Goal: Task Accomplishment & Management: Complete application form

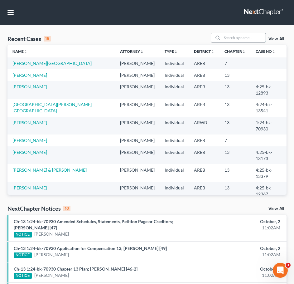
click at [245, 39] on input "search" at bounding box center [244, 37] width 44 height 9
type input "[PERSON_NAME]"
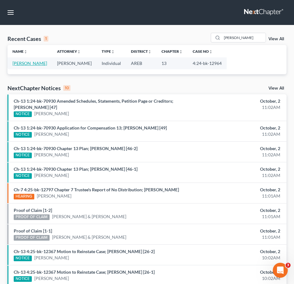
click at [32, 65] on link "[PERSON_NAME]" at bounding box center [29, 62] width 35 height 5
select select "2"
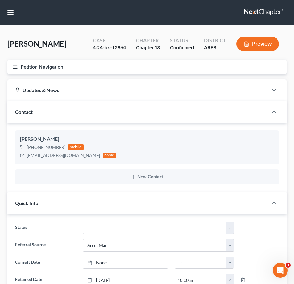
click at [13, 67] on icon "button" at bounding box center [15, 67] width 6 height 6
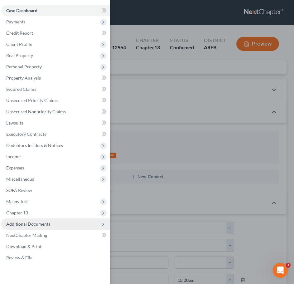
click at [62, 225] on span "Additional Documents" at bounding box center [55, 223] width 109 height 11
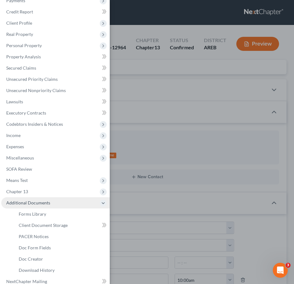
scroll to position [22, 0]
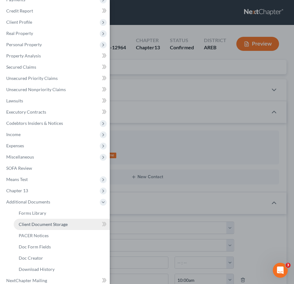
click at [43, 225] on span "Client Document Storage" at bounding box center [43, 223] width 49 height 5
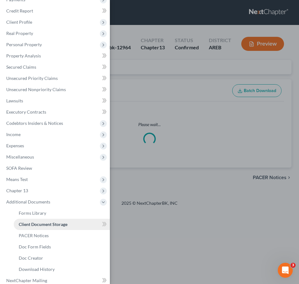
select select "0"
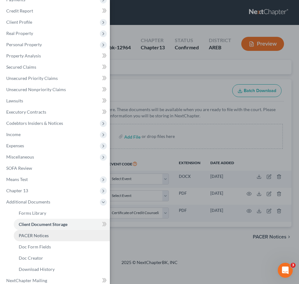
click at [37, 236] on span "PACER Notices" at bounding box center [34, 235] width 30 height 5
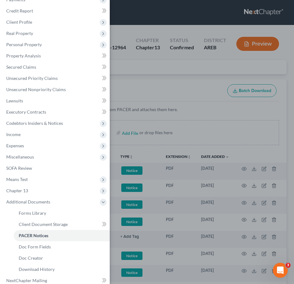
click at [203, 99] on div "Case Dashboard Payments Invoices Payments Payments Credit Report Client Profile" at bounding box center [147, 142] width 294 height 284
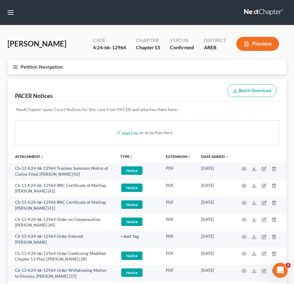
click at [14, 70] on icon "button" at bounding box center [15, 67] width 6 height 6
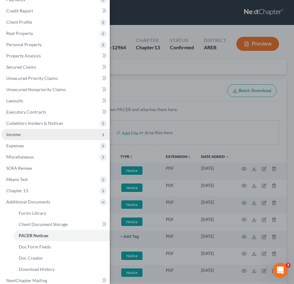
click at [21, 133] on span "Income" at bounding box center [55, 134] width 109 height 11
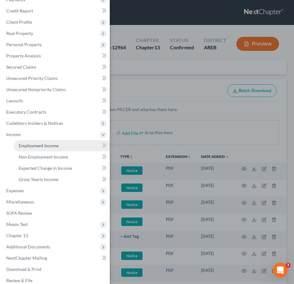
click at [30, 147] on span "Employment Income" at bounding box center [39, 145] width 40 height 5
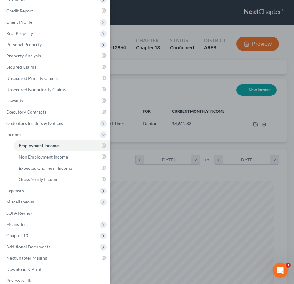
scroll to position [127, 267]
click at [172, 74] on div "Case Dashboard Payments Invoices Payments Payments Credit Report Client Profile" at bounding box center [147, 142] width 294 height 284
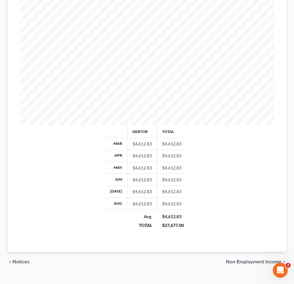
scroll to position [194, 0]
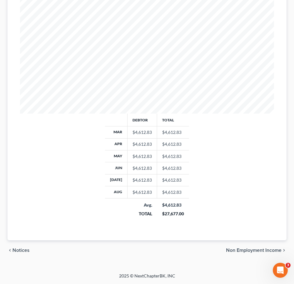
click at [243, 248] on span "Non Employment Income" at bounding box center [254, 250] width 56 height 5
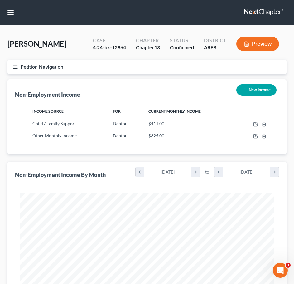
scroll to position [206, 0]
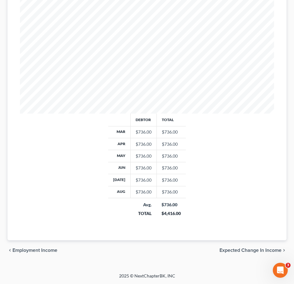
click at [267, 252] on span "Expected Change in Income" at bounding box center [251, 250] width 62 height 5
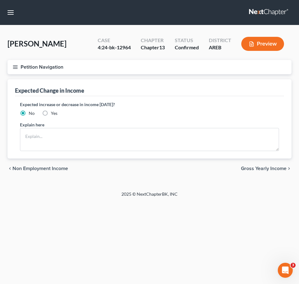
click at [265, 169] on span "Gross Yearly Income" at bounding box center [264, 168] width 46 height 5
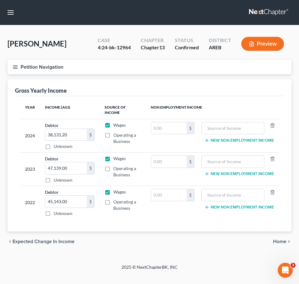
click at [279, 240] on span "Home" at bounding box center [279, 241] width 13 height 5
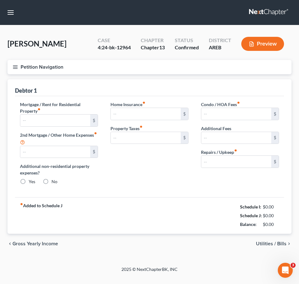
type input "1,235.00"
type input "0.00"
radio input "true"
type input "0.00"
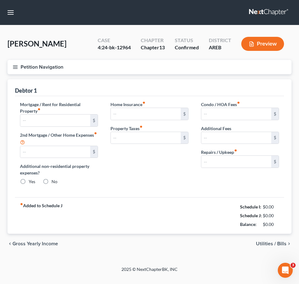
type input "0.00"
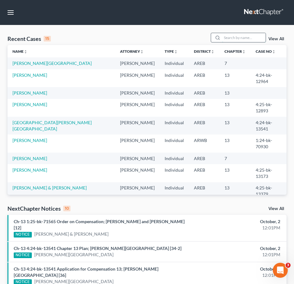
click at [251, 40] on input "search" at bounding box center [244, 37] width 44 height 9
type input "west"
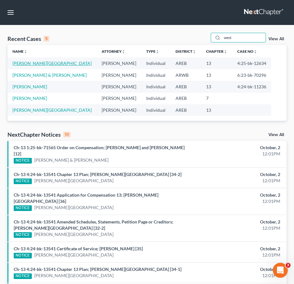
click at [28, 63] on link "[PERSON_NAME][GEOGRAPHIC_DATA]" at bounding box center [51, 62] width 79 height 5
select select "4"
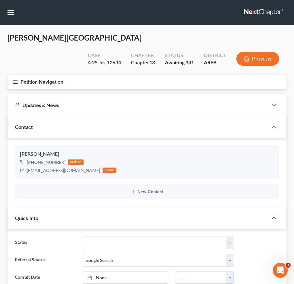
click at [11, 75] on button "Petition Navigation" at bounding box center [146, 82] width 279 height 14
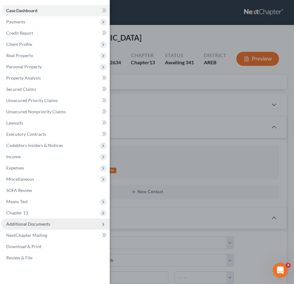
click at [48, 223] on span "Additional Documents" at bounding box center [28, 223] width 44 height 5
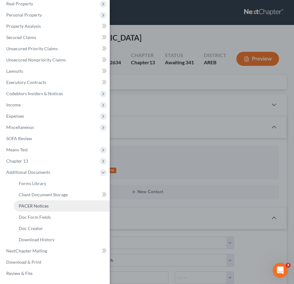
click at [34, 207] on span "PACER Notices" at bounding box center [34, 205] width 30 height 5
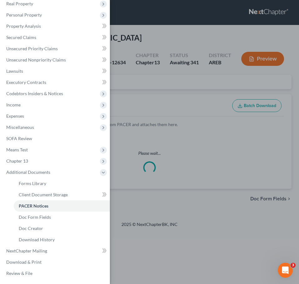
click at [167, 58] on div "Case Dashboard Payments Invoices Payments Payments Credit Report Client Profile" at bounding box center [149, 142] width 299 height 284
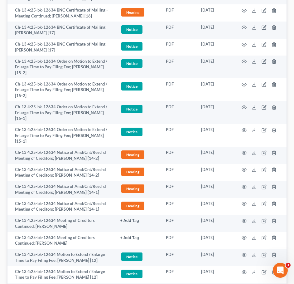
scroll to position [380, 0]
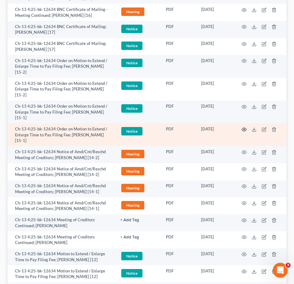
click at [243, 128] on icon "button" at bounding box center [244, 129] width 5 height 3
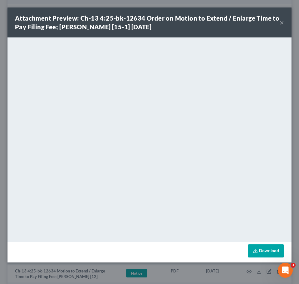
click at [283, 22] on button "×" at bounding box center [281, 22] width 4 height 7
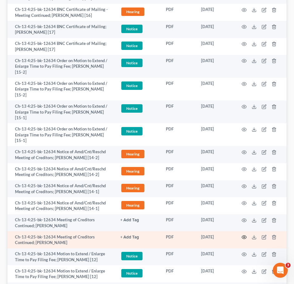
click at [243, 235] on icon "button" at bounding box center [244, 237] width 5 height 5
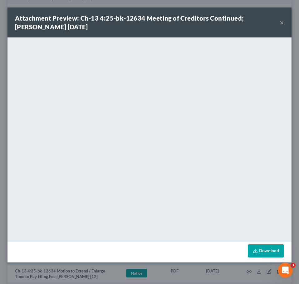
click at [280, 25] on button "×" at bounding box center [281, 22] width 4 height 7
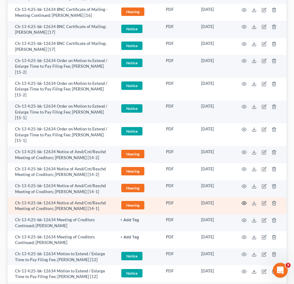
click at [244, 202] on circle "button" at bounding box center [244, 202] width 1 height 1
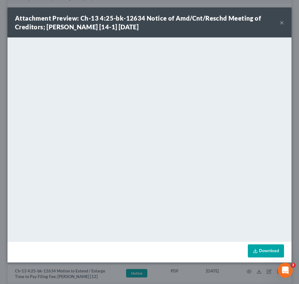
click at [281, 21] on button "×" at bounding box center [281, 22] width 4 height 7
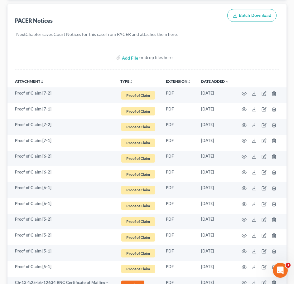
scroll to position [0, 0]
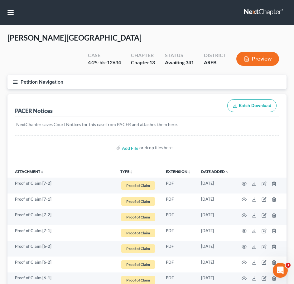
click at [14, 75] on button "Petition Navigation" at bounding box center [146, 82] width 279 height 14
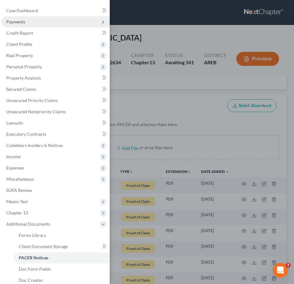
click at [25, 23] on span "Payments" at bounding box center [15, 21] width 19 height 5
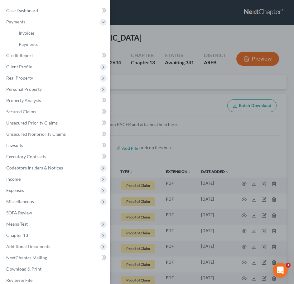
click at [195, 127] on div "Case Dashboard Payments Invoices Payments Payments Credit Report Client Profile" at bounding box center [147, 142] width 294 height 284
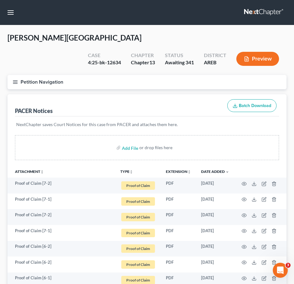
click at [15, 83] on line "button" at bounding box center [15, 83] width 4 height 0
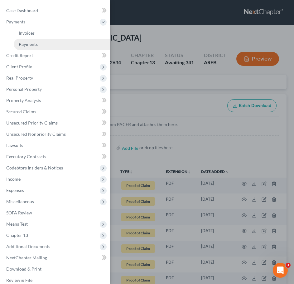
click at [32, 41] on span "Payments" at bounding box center [28, 43] width 19 height 5
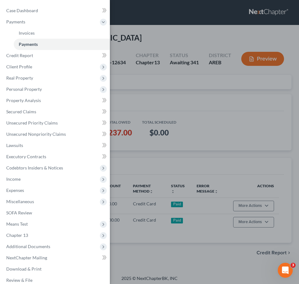
click at [193, 92] on div "Case Dashboard Payments Invoices Payments Payments Credit Report Client Profile" at bounding box center [149, 142] width 299 height 284
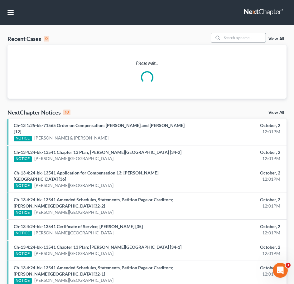
click at [255, 36] on input "search" at bounding box center [244, 37] width 44 height 9
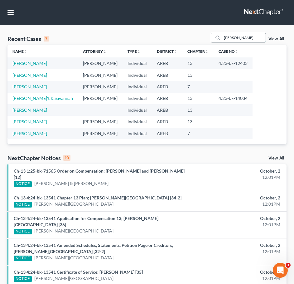
click at [239, 40] on input "[PERSON_NAME]" at bounding box center [244, 37] width 44 height 9
type input "[PERSON_NAME]"
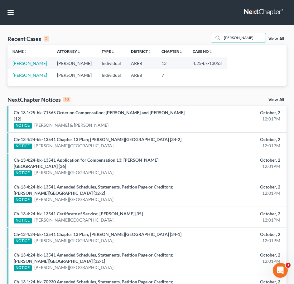
click at [39, 67] on td "[PERSON_NAME]" at bounding box center [29, 63] width 45 height 12
click at [33, 66] on link "[PERSON_NAME]" at bounding box center [29, 62] width 35 height 5
select select "4"
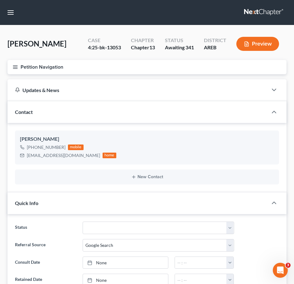
click at [15, 70] on icon "button" at bounding box center [15, 67] width 6 height 6
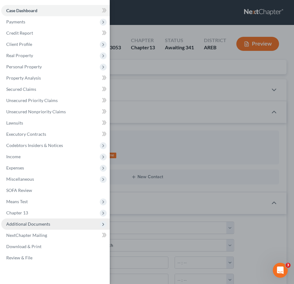
click at [64, 221] on span "Additional Documents" at bounding box center [55, 223] width 109 height 11
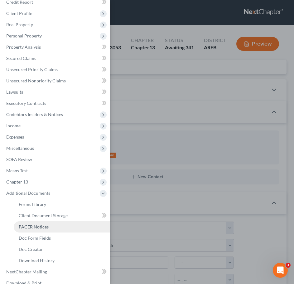
scroll to position [31, 0]
click at [43, 227] on span "PACER Notices" at bounding box center [34, 226] width 30 height 5
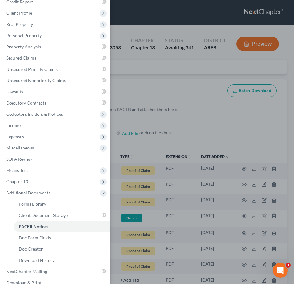
click at [193, 154] on div "Case Dashboard Payments Invoices Payments Payments Credit Report Client Profile" at bounding box center [147, 142] width 294 height 284
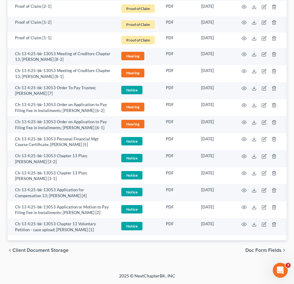
scroll to position [436, 0]
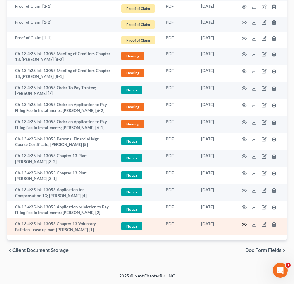
click at [245, 225] on icon "button" at bounding box center [244, 224] width 5 height 3
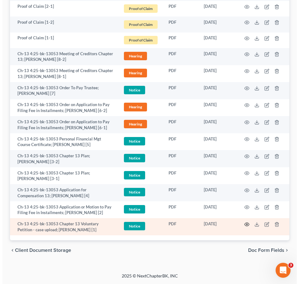
scroll to position [430, 0]
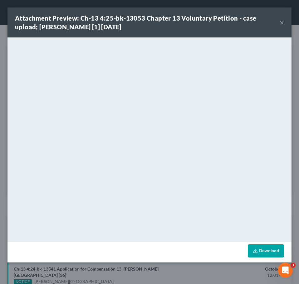
click at [281, 24] on button "×" at bounding box center [281, 22] width 4 height 7
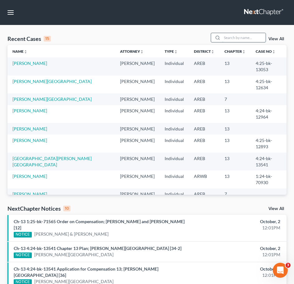
click at [239, 36] on input "search" at bounding box center [244, 37] width 44 height 9
type input "P"
click at [279, 39] on link "View All" at bounding box center [277, 39] width 16 height 4
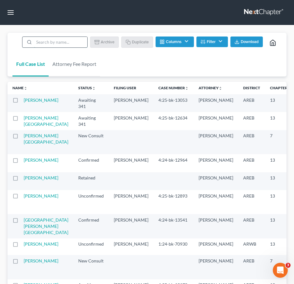
click at [76, 38] on input "search" at bounding box center [60, 42] width 53 height 11
type input "[PERSON_NAME]"
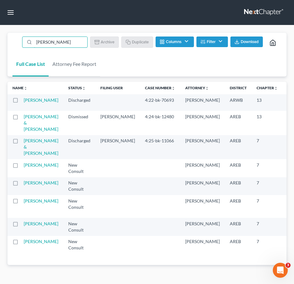
click at [21, 118] on label at bounding box center [21, 118] width 0 height 0
click at [24, 118] on input "checkbox" at bounding box center [26, 116] width 4 height 4
checkbox input "true"
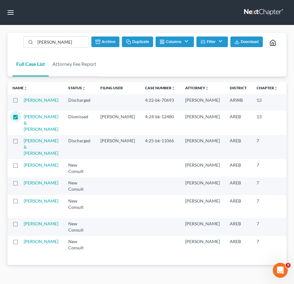
click at [138, 40] on button "Duplicate" at bounding box center [137, 41] width 31 height 11
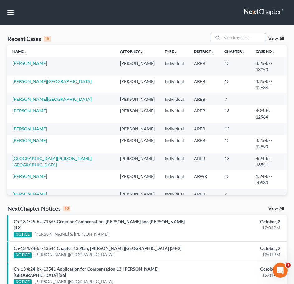
click at [238, 37] on input "search" at bounding box center [244, 37] width 44 height 9
type input "[PERSON_NAME]"
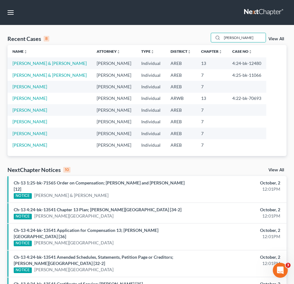
click at [274, 38] on link "View All" at bounding box center [277, 39] width 16 height 4
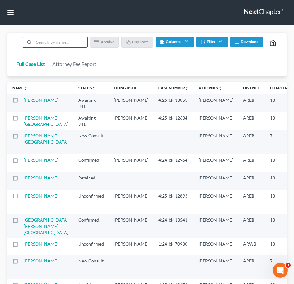
click at [62, 39] on input "search" at bounding box center [60, 42] width 53 height 11
type input "[PERSON_NAME]"
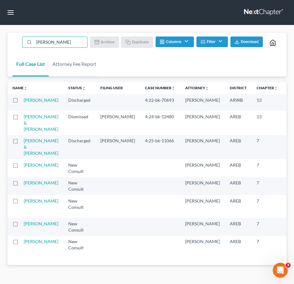
click at [21, 118] on label at bounding box center [21, 118] width 0 height 0
click at [24, 118] on input "checkbox" at bounding box center [26, 116] width 4 height 4
checkbox input "true"
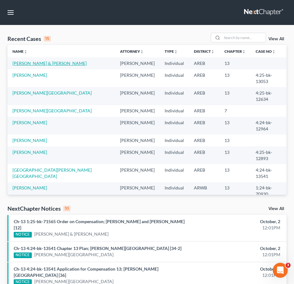
click at [51, 62] on link "[PERSON_NAME] & [PERSON_NAME]" at bounding box center [49, 62] width 74 height 5
select select "2"
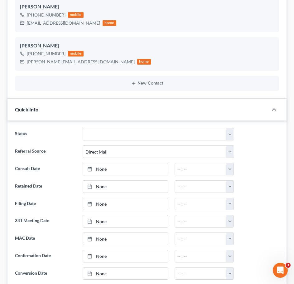
scroll to position [133, 0]
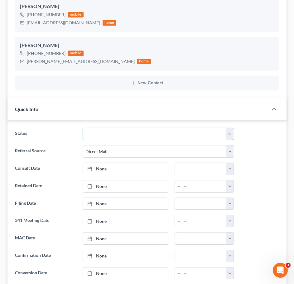
click at [200, 131] on select "Awaiting 341 Chapter 7 - Attended Meeting Confirmed Discharged Dismissed New Co…" at bounding box center [159, 134] width 152 height 12
select select "5"
click at [83, 128] on select "Awaiting 341 Chapter 7 - Attended Meeting Confirmed Discharged Dismissed New Co…" at bounding box center [159, 134] width 152 height 12
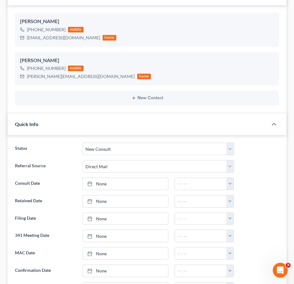
click at [145, 161] on ng-include "Status Awaiting 341 Chapter 7 - Attended Meeting Confirmed Discharged Dismissed…" at bounding box center [147, 245] width 264 height 204
click at [139, 178] on link "None" at bounding box center [125, 184] width 85 height 12
click at [245, 177] on div at bounding box center [259, 183] width 45 height 12
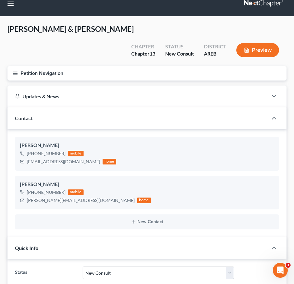
scroll to position [0, 0]
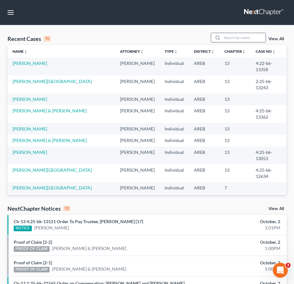
click at [245, 37] on input "search" at bounding box center [244, 37] width 44 height 9
type input "[PERSON_NAME]"
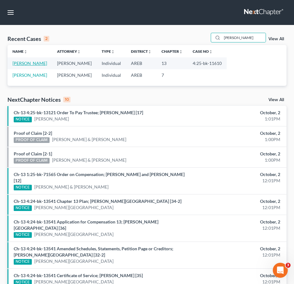
click at [29, 63] on link "[PERSON_NAME]" at bounding box center [29, 62] width 35 height 5
select select "1"
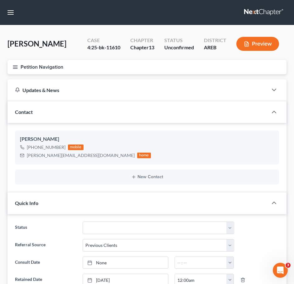
click at [14, 65] on line "button" at bounding box center [15, 65] width 4 height 0
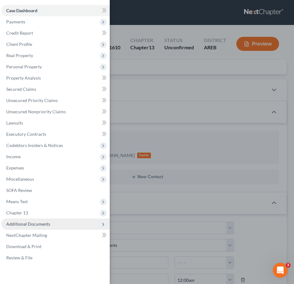
click at [63, 224] on span "Additional Documents" at bounding box center [55, 223] width 109 height 11
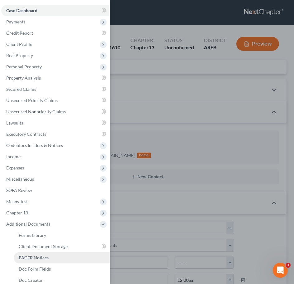
click at [56, 259] on link "PACER Notices" at bounding box center [62, 257] width 96 height 11
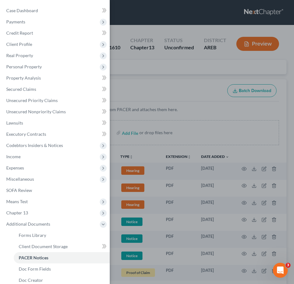
click at [189, 72] on div "Case Dashboard Payments Invoices Payments Payments Credit Report Client Profile" at bounding box center [147, 142] width 294 height 284
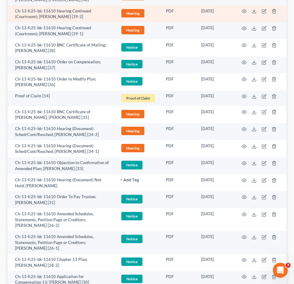
scroll to position [174, 0]
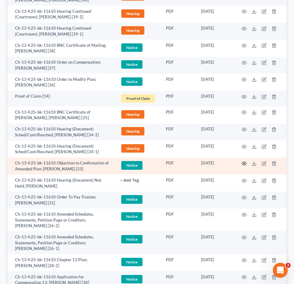
click at [246, 163] on icon "button" at bounding box center [244, 163] width 5 height 5
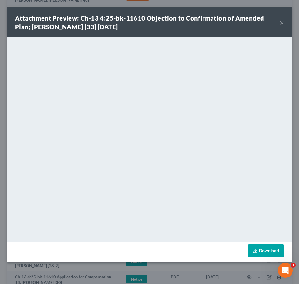
click at [282, 22] on button "×" at bounding box center [281, 22] width 4 height 7
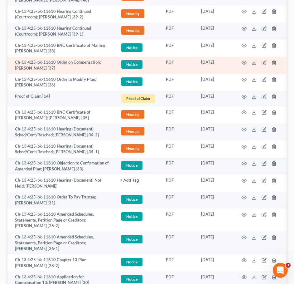
scroll to position [0, 0]
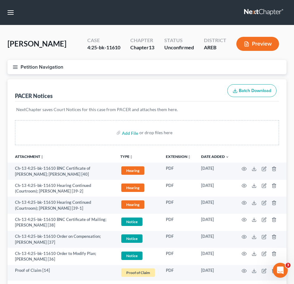
click at [15, 67] on line "button" at bounding box center [15, 67] width 4 height 0
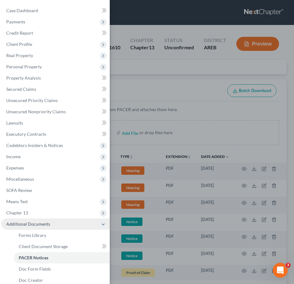
scroll to position [52, 0]
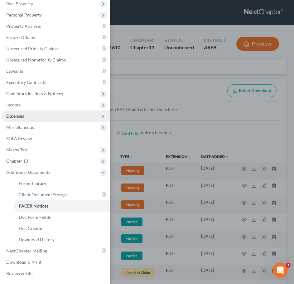
click at [8, 118] on span "Expenses" at bounding box center [15, 115] width 18 height 5
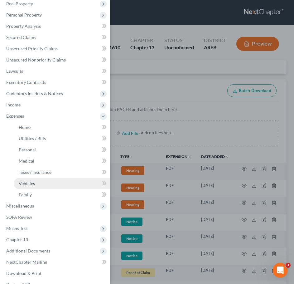
click at [34, 186] on link "Vehicles" at bounding box center [62, 183] width 96 height 11
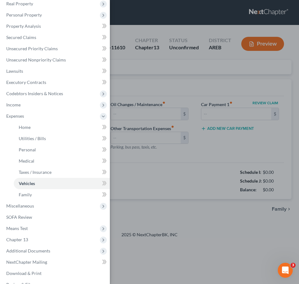
type input "300.00"
type input "40.00"
type input "0.00"
click at [196, 159] on div "Case Dashboard Payments Invoices Payments Payments Credit Report Client Profile" at bounding box center [149, 142] width 299 height 284
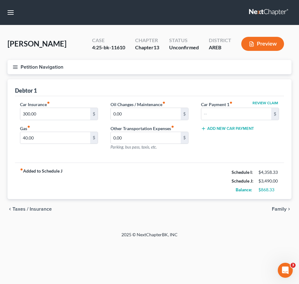
click at [278, 208] on span "Family" at bounding box center [279, 208] width 15 height 5
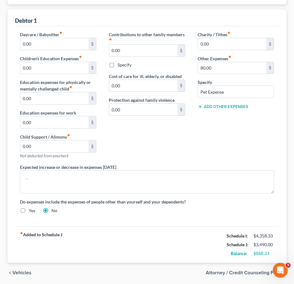
scroll to position [92, 0]
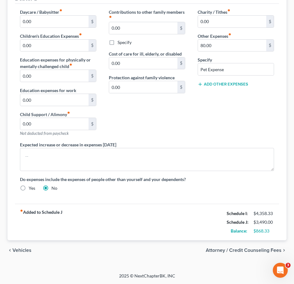
click at [19, 248] on span "Vehicles" at bounding box center [21, 250] width 19 height 5
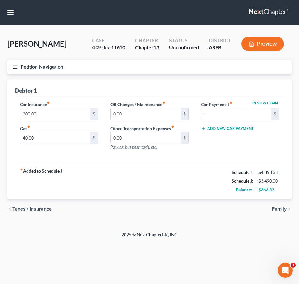
click at [35, 209] on span "Taxes / Insurance" at bounding box center [31, 208] width 39 height 5
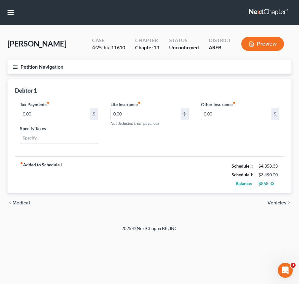
click at [17, 204] on span "Medical" at bounding box center [20, 202] width 17 height 5
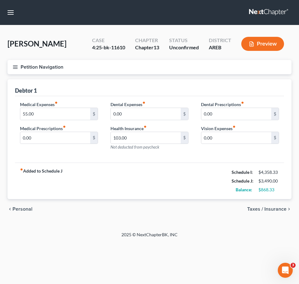
click at [27, 210] on span "Personal" at bounding box center [22, 208] width 20 height 5
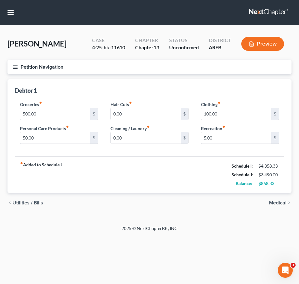
click at [19, 206] on div "chevron_left Utilities / Bills Medical chevron_right" at bounding box center [149, 203] width 284 height 20
click at [25, 200] on span "Utilities / Bills" at bounding box center [27, 202] width 31 height 5
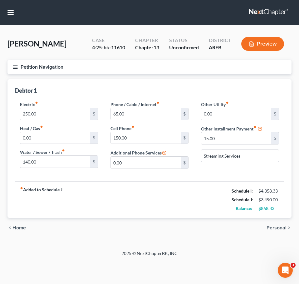
click at [17, 229] on span "Home" at bounding box center [18, 227] width 13 height 5
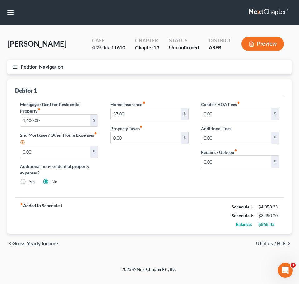
click at [16, 65] on line "button" at bounding box center [15, 65] width 4 height 0
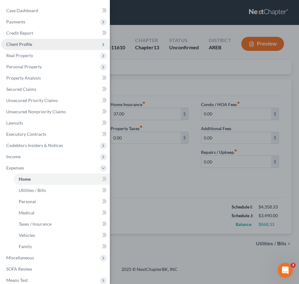
click at [34, 46] on span "Client Profile" at bounding box center [55, 44] width 109 height 11
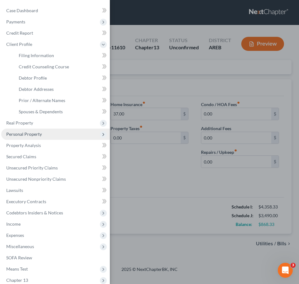
click at [31, 132] on span "Personal Property" at bounding box center [24, 133] width 36 height 5
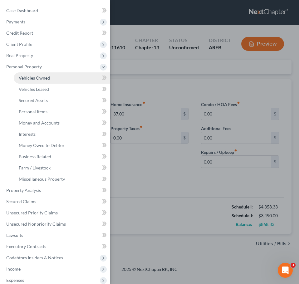
click at [44, 77] on span "Vehicles Owned" at bounding box center [34, 77] width 31 height 5
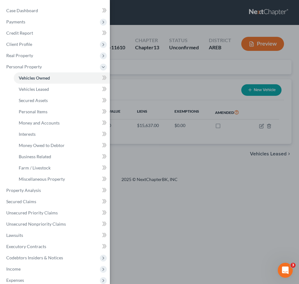
click at [197, 83] on div "Case Dashboard Payments Invoices Payments Payments Credit Report Client Profile" at bounding box center [149, 142] width 299 height 284
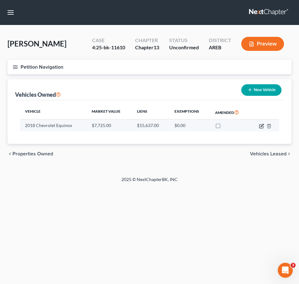
click at [259, 126] on icon "button" at bounding box center [261, 126] width 4 height 4
select select "0"
select select "8"
select select "0"
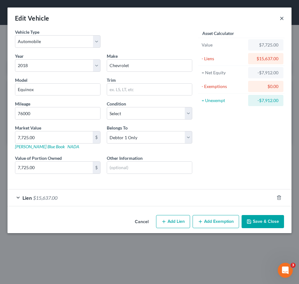
click at [282, 18] on button "×" at bounding box center [281, 17] width 4 height 7
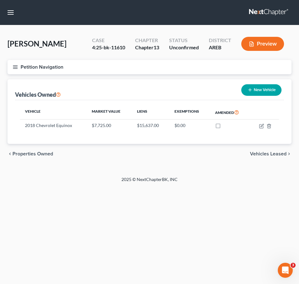
click at [12, 68] on button "Petition Navigation" at bounding box center [149, 67] width 284 height 14
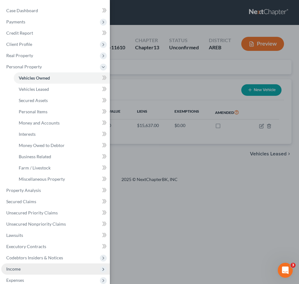
scroll to position [97, 0]
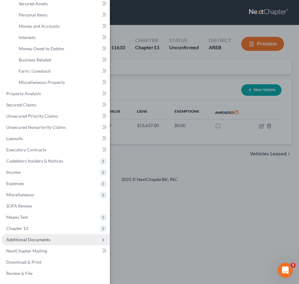
click at [59, 244] on span "Additional Documents" at bounding box center [55, 239] width 109 height 11
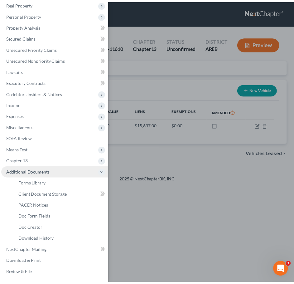
scroll to position [52, 0]
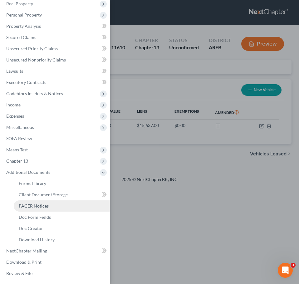
click at [30, 206] on span "PACER Notices" at bounding box center [34, 205] width 30 height 5
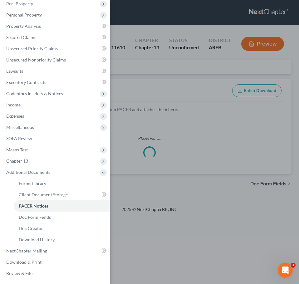
click at [229, 210] on div "Case Dashboard Payments Invoices Payments Payments Credit Report Client Profile" at bounding box center [149, 142] width 299 height 284
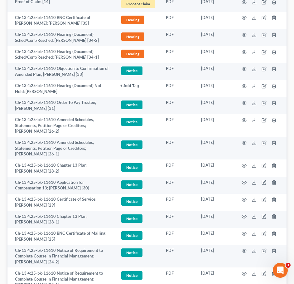
scroll to position [270, 0]
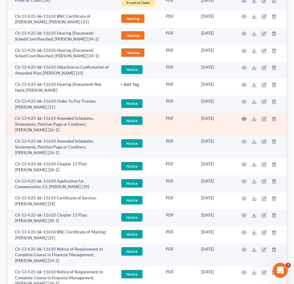
click at [244, 119] on icon "button" at bounding box center [244, 118] width 5 height 5
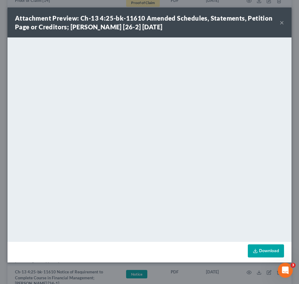
click at [280, 21] on button "×" at bounding box center [281, 22] width 4 height 7
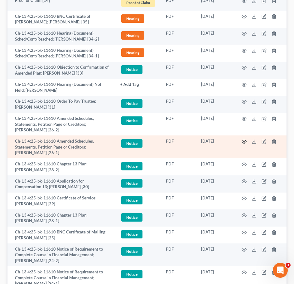
click at [245, 142] on circle "button" at bounding box center [244, 141] width 1 height 1
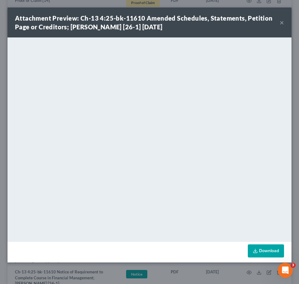
click at [283, 23] on button "×" at bounding box center [281, 22] width 4 height 7
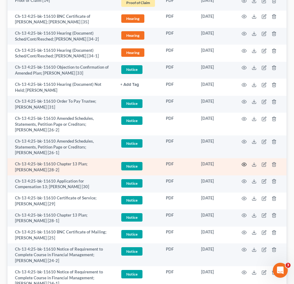
click at [244, 166] on icon "button" at bounding box center [244, 164] width 5 height 5
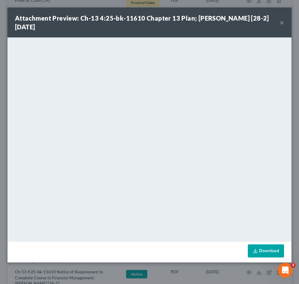
click at [282, 23] on button "×" at bounding box center [281, 22] width 4 height 7
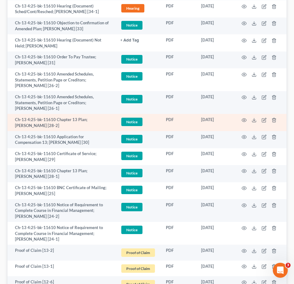
scroll to position [315, 0]
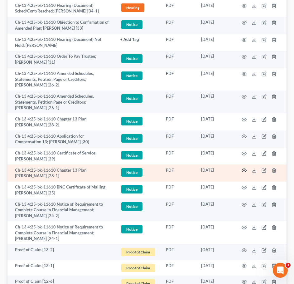
click at [245, 171] on icon "button" at bounding box center [244, 170] width 5 height 5
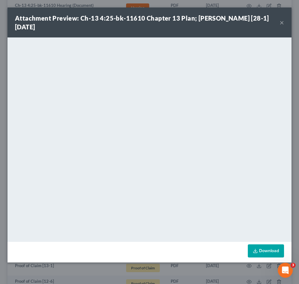
click at [280, 22] on button "×" at bounding box center [281, 22] width 4 height 7
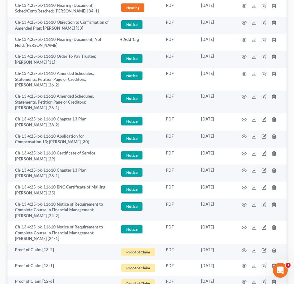
scroll to position [0, 0]
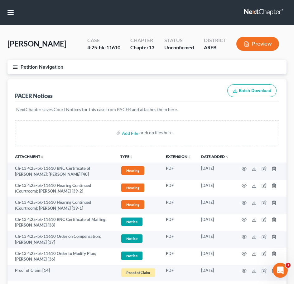
click at [13, 63] on button "Petition Navigation" at bounding box center [146, 67] width 279 height 14
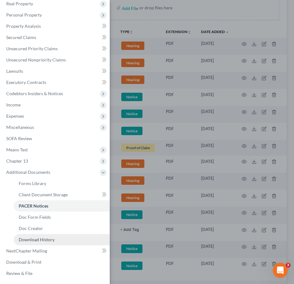
scroll to position [125, 0]
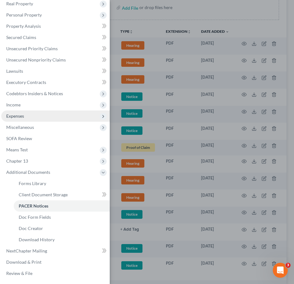
click at [46, 117] on span "Expenses" at bounding box center [55, 115] width 109 height 11
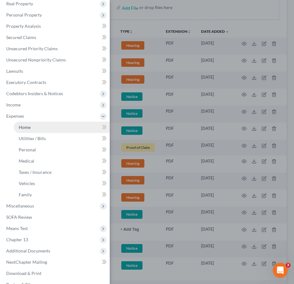
click at [51, 128] on link "Home" at bounding box center [62, 127] width 96 height 11
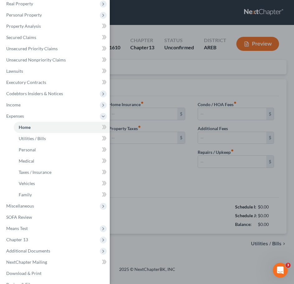
type input "1,600.00"
type input "0.00"
radio input "true"
type input "37.00"
type input "0.00"
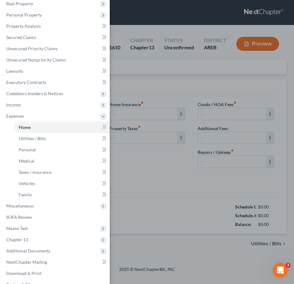
type input "0.00"
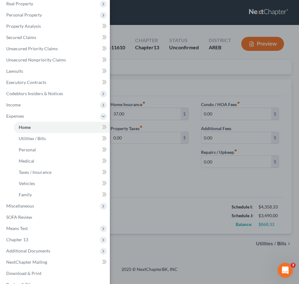
click at [235, 208] on div "Case Dashboard Payments Invoices Payments Payments Credit Report Client Profile" at bounding box center [149, 142] width 299 height 284
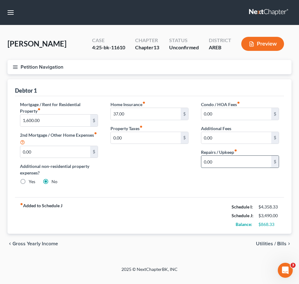
click at [224, 164] on input "0.00" at bounding box center [236, 162] width 70 height 12
type input "50"
click at [271, 241] on span "Utilities / Bills" at bounding box center [271, 243] width 31 height 5
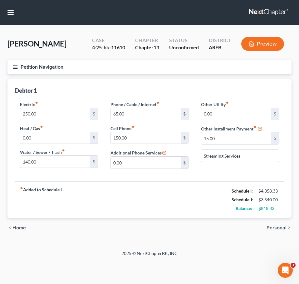
click at [19, 226] on span "Home" at bounding box center [18, 227] width 13 height 5
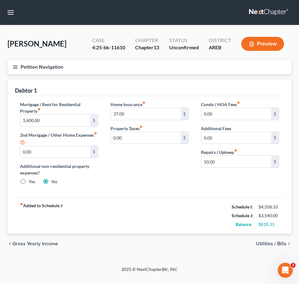
click at [31, 239] on div "chevron_left Gross Yearly Income Utilities / Bills chevron_right" at bounding box center [149, 244] width 284 height 20
click at [20, 245] on span "Gross Yearly Income" at bounding box center [35, 243] width 46 height 5
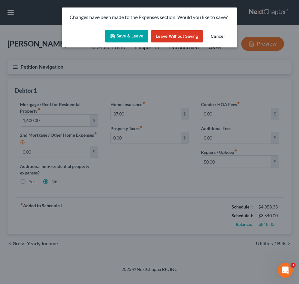
click at [122, 32] on button "Save & Leave" at bounding box center [126, 36] width 43 height 13
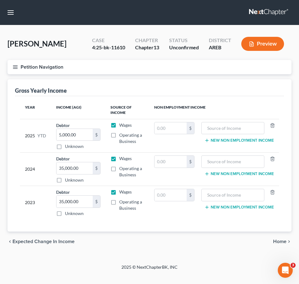
click at [48, 237] on div "chevron_left Expected Change in Income Home chevron_right" at bounding box center [149, 241] width 284 height 20
click at [35, 244] on span "Expected Change in Income" at bounding box center [43, 241] width 62 height 5
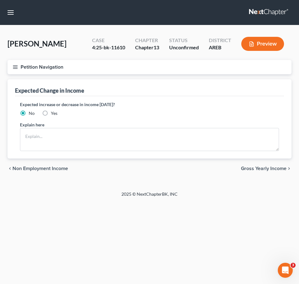
click at [41, 172] on div "chevron_left Non Employment Income Gross Yearly Income chevron_right" at bounding box center [149, 168] width 284 height 20
click at [37, 168] on span "Non Employment Income" at bounding box center [40, 168] width 56 height 5
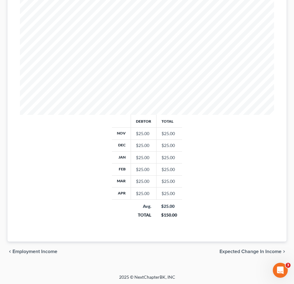
scroll to position [194, 0]
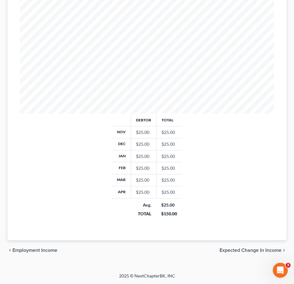
click at [27, 248] on span "Employment Income" at bounding box center [34, 250] width 45 height 5
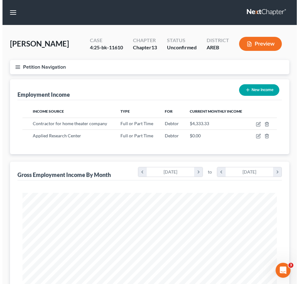
scroll to position [127, 267]
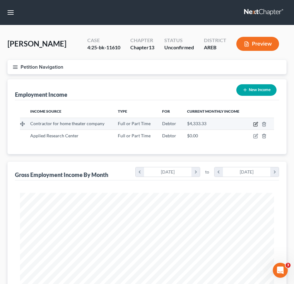
click at [253, 122] on icon "button" at bounding box center [255, 124] width 5 height 5
select select "0"
select select "2"
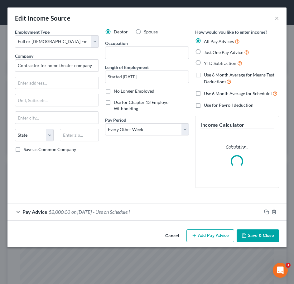
scroll to position [129, 271]
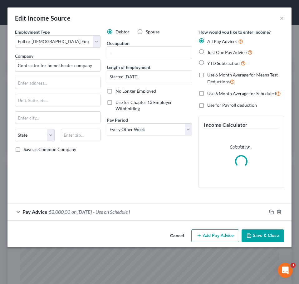
click at [128, 94] on label "No Longer Employed" at bounding box center [135, 91] width 41 height 6
click at [122, 92] on input "No Longer Employed" at bounding box center [120, 90] width 4 height 4
checkbox input "true"
click at [269, 233] on button "Save & Close" at bounding box center [262, 235] width 42 height 13
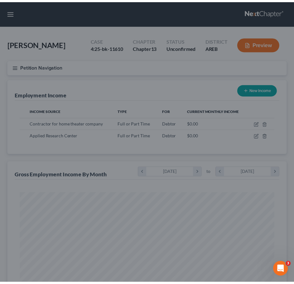
scroll to position [127, 267]
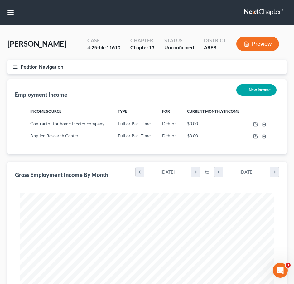
click at [258, 91] on button "New Income" at bounding box center [256, 90] width 40 height 12
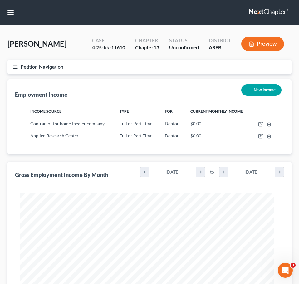
select select "0"
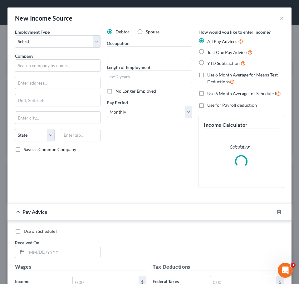
scroll to position [129, 271]
click at [53, 39] on select "Select Full or [DEMOGRAPHIC_DATA] Employment Self Employment" at bounding box center [57, 41] width 85 height 12
select select "0"
click at [15, 35] on select "Select Full or [DEMOGRAPHIC_DATA] Employment Self Employment" at bounding box center [57, 41] width 85 height 12
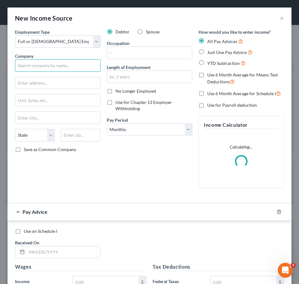
click at [56, 69] on input "text" at bounding box center [57, 65] width 85 height 12
type input "[GEOGRAPHIC_DATA]"
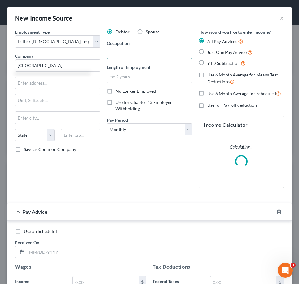
click at [121, 54] on input "text" at bounding box center [149, 53] width 85 height 12
type input "Store Manager"
click at [129, 75] on input "text" at bounding box center [149, 77] width 85 height 12
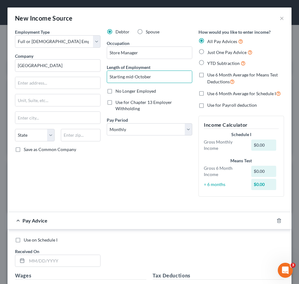
type input "Starting mid-October"
click at [234, 51] on span "Just One Pay Advice" at bounding box center [226, 52] width 39 height 5
click at [214, 51] on input "Just One Pay Advice" at bounding box center [212, 51] width 4 height 4
radio input "true"
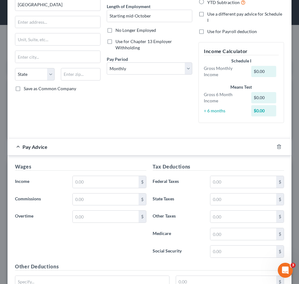
scroll to position [65, 0]
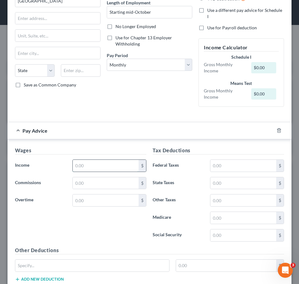
click at [125, 165] on input "text" at bounding box center [106, 166] width 66 height 12
type input "5,546"
click at [237, 165] on input "text" at bounding box center [243, 166] width 66 height 12
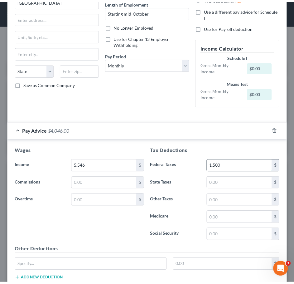
scroll to position [238, 0]
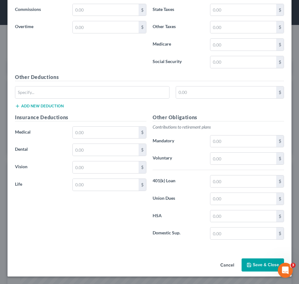
type input "1,500"
click at [262, 263] on button "Save & Close" at bounding box center [262, 264] width 42 height 13
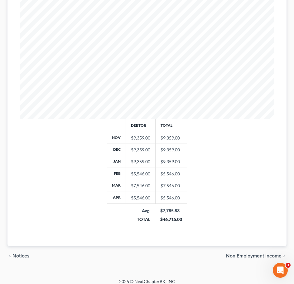
scroll to position [218, 0]
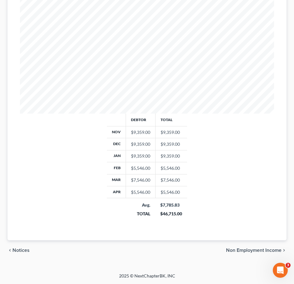
click at [258, 248] on span "Non Employment Income" at bounding box center [254, 250] width 56 height 5
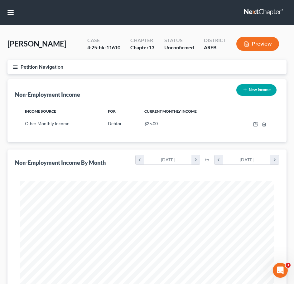
scroll to position [194, 0]
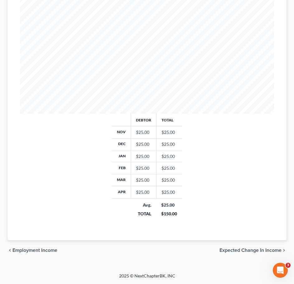
click at [260, 250] on span "Expected Change in Income" at bounding box center [251, 250] width 62 height 5
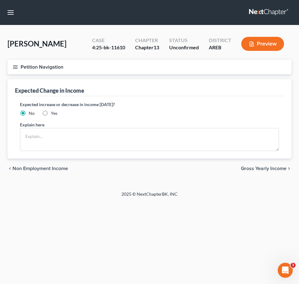
click at [269, 169] on span "Gross Yearly Income" at bounding box center [264, 168] width 46 height 5
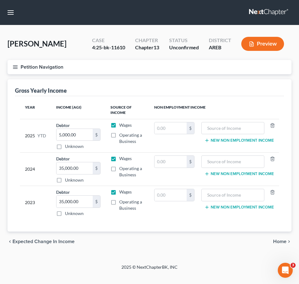
click at [280, 241] on span "Home" at bounding box center [279, 241] width 13 height 5
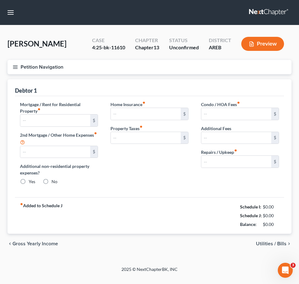
type input "1,600.00"
type input "0.00"
radio input "true"
type input "37.00"
type input "0.00"
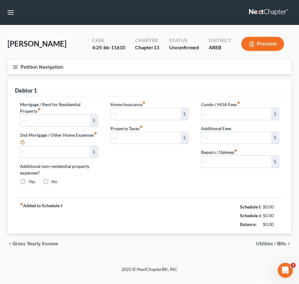
type input "0.00"
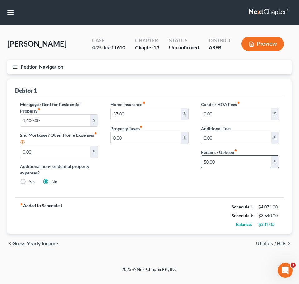
click at [220, 163] on input "50.00" at bounding box center [236, 162] width 70 height 12
click at [214, 159] on input "30" at bounding box center [236, 162] width 70 height 12
click at [187, 206] on div "fiber_manual_record Added to Schedule J Schedule I: $4,071.00 Schedule J: $3,51…" at bounding box center [149, 215] width 269 height 36
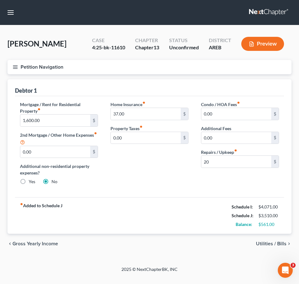
click at [19, 67] on button "Petition Navigation" at bounding box center [149, 67] width 284 height 14
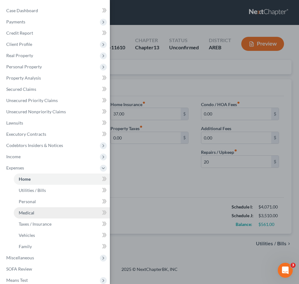
scroll to position [63, 0]
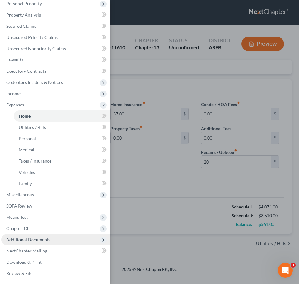
click at [46, 239] on span "Additional Documents" at bounding box center [28, 239] width 44 height 5
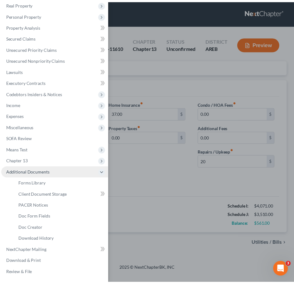
scroll to position [52, 0]
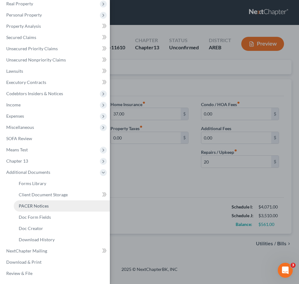
click at [54, 208] on link "PACER Notices" at bounding box center [62, 205] width 96 height 11
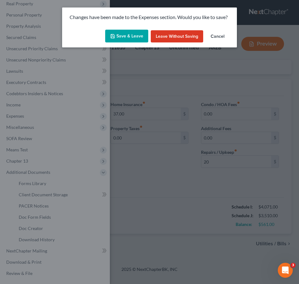
click at [132, 42] on button "Save & Leave" at bounding box center [126, 36] width 43 height 13
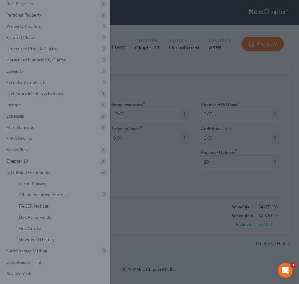
type input "20.00"
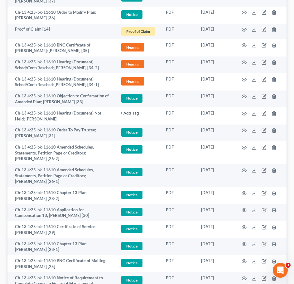
scroll to position [248, 0]
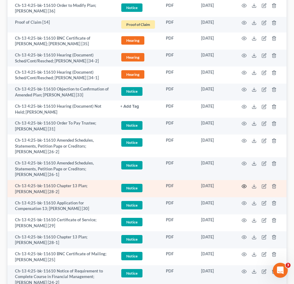
click at [243, 187] on icon "button" at bounding box center [244, 186] width 5 height 5
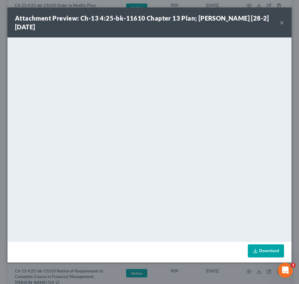
click at [283, 26] on button "×" at bounding box center [281, 22] width 4 height 7
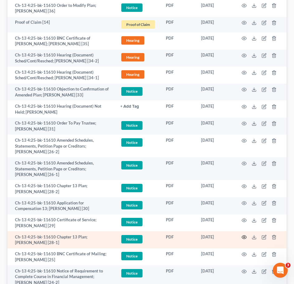
click at [245, 237] on icon "button" at bounding box center [244, 237] width 5 height 5
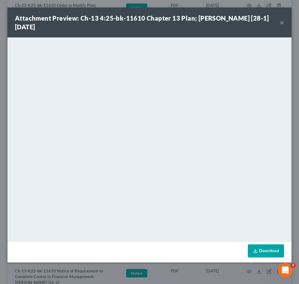
click at [282, 23] on button "×" at bounding box center [281, 22] width 4 height 7
